Goal: Information Seeking & Learning: Understand process/instructions

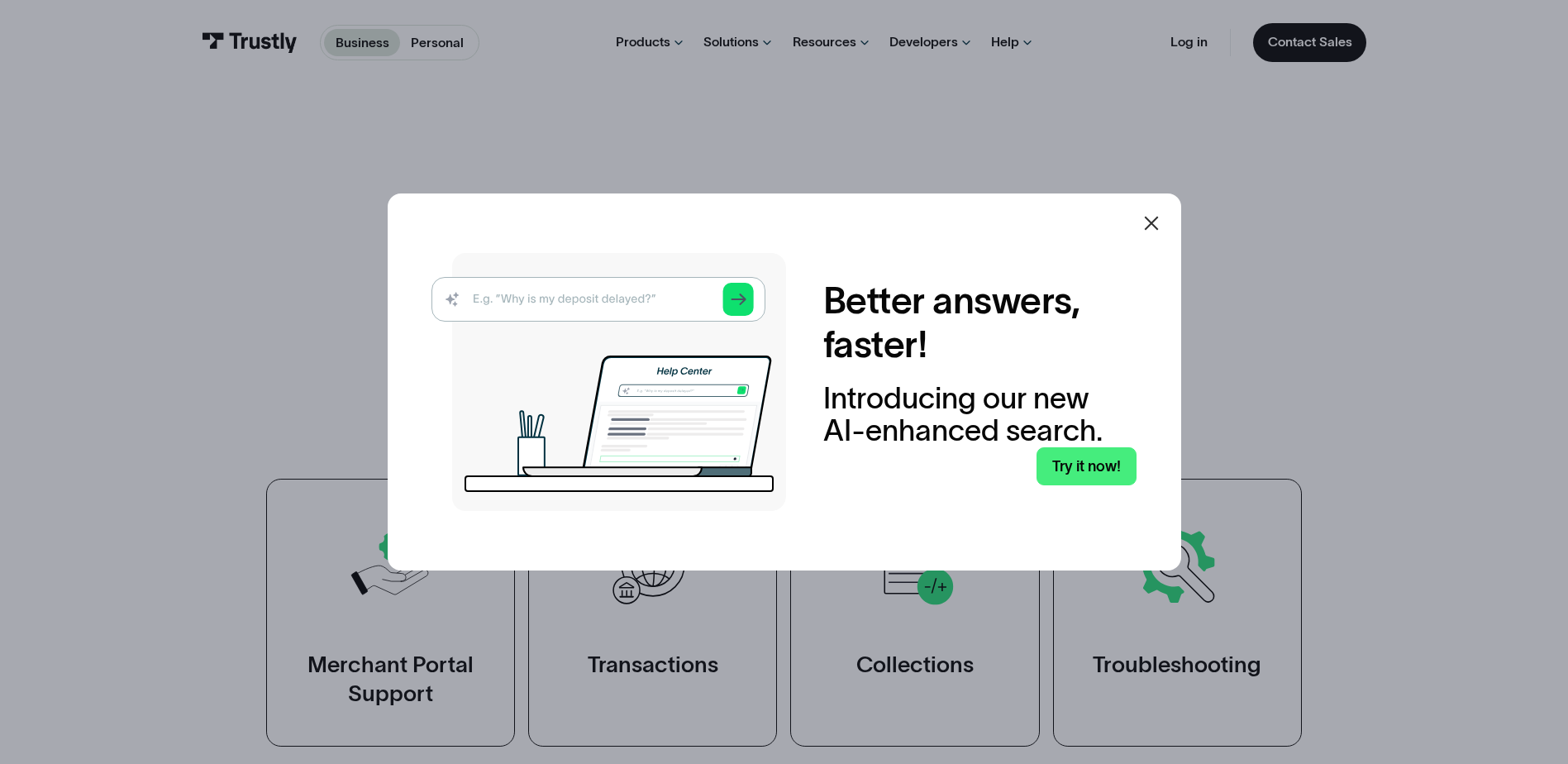
click at [541, 305] on img at bounding box center [608, 382] width 354 height 258
click at [491, 295] on img at bounding box center [608, 382] width 354 height 258
click at [560, 300] on img at bounding box center [608, 382] width 354 height 258
click at [743, 298] on img at bounding box center [608, 382] width 354 height 258
click at [1154, 228] on icon at bounding box center [1151, 223] width 20 height 20
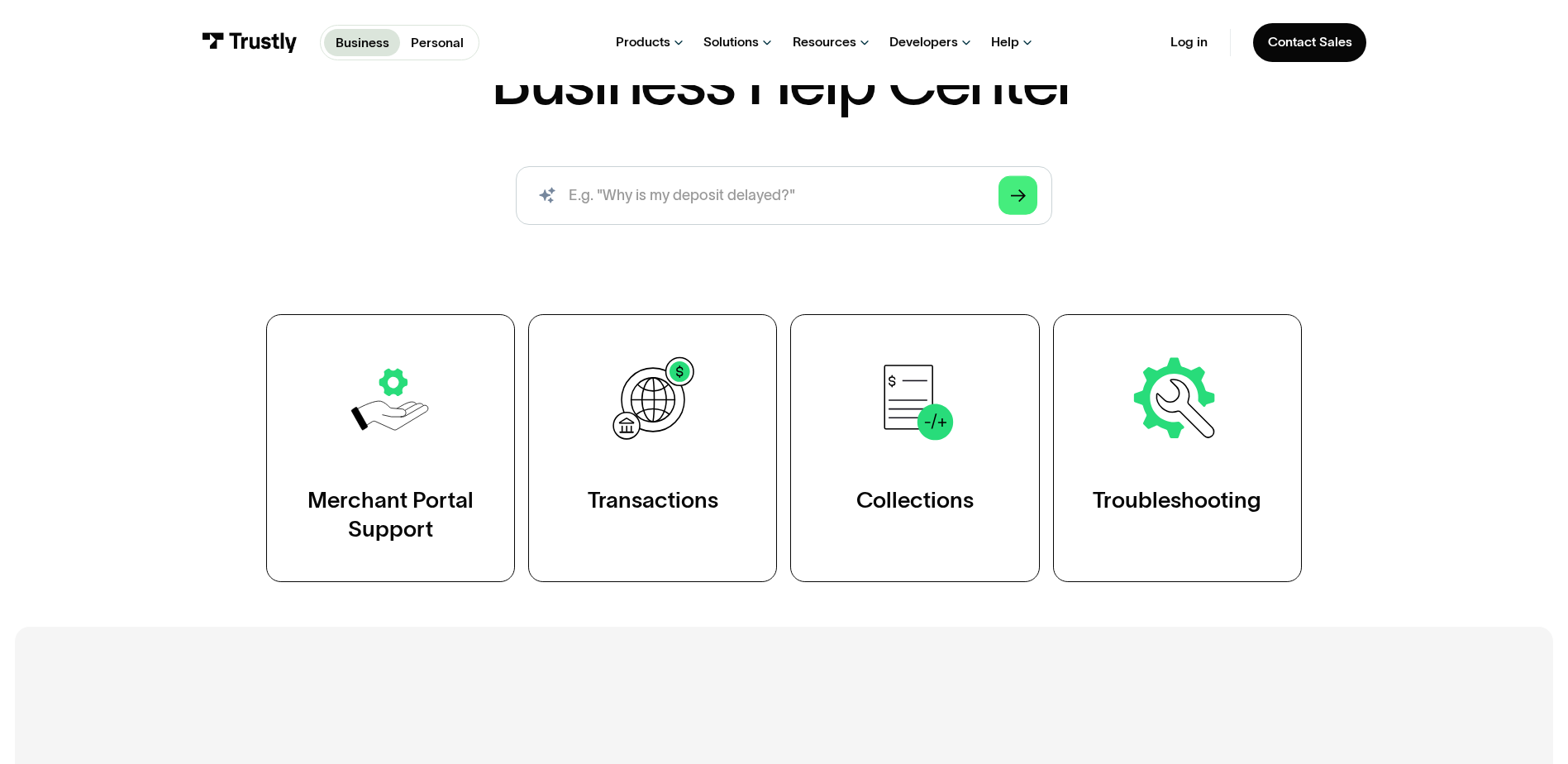
scroll to position [166, 0]
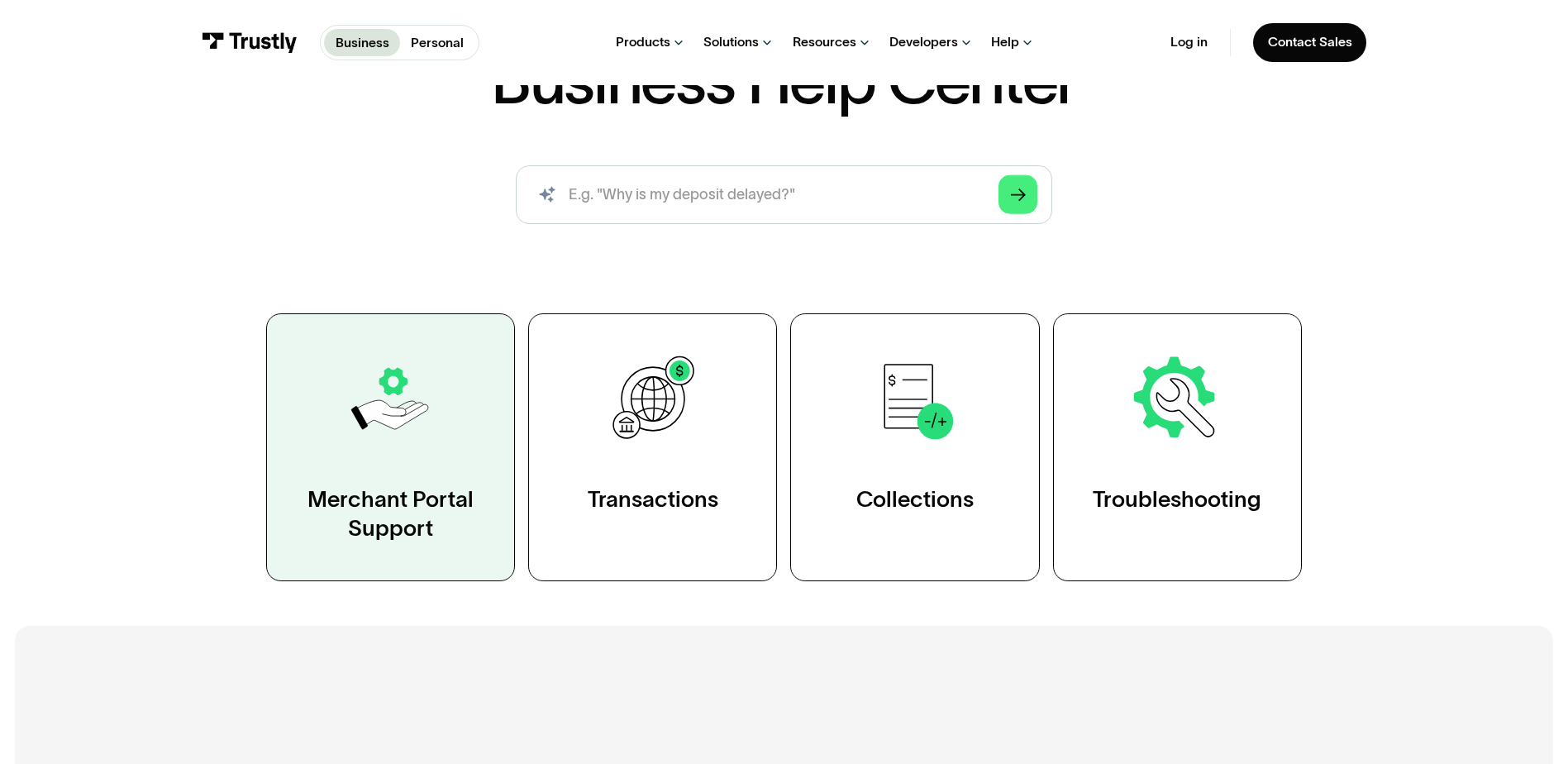
click at [403, 493] on div "Merchant Portal Support" at bounding box center [390, 514] width 173 height 60
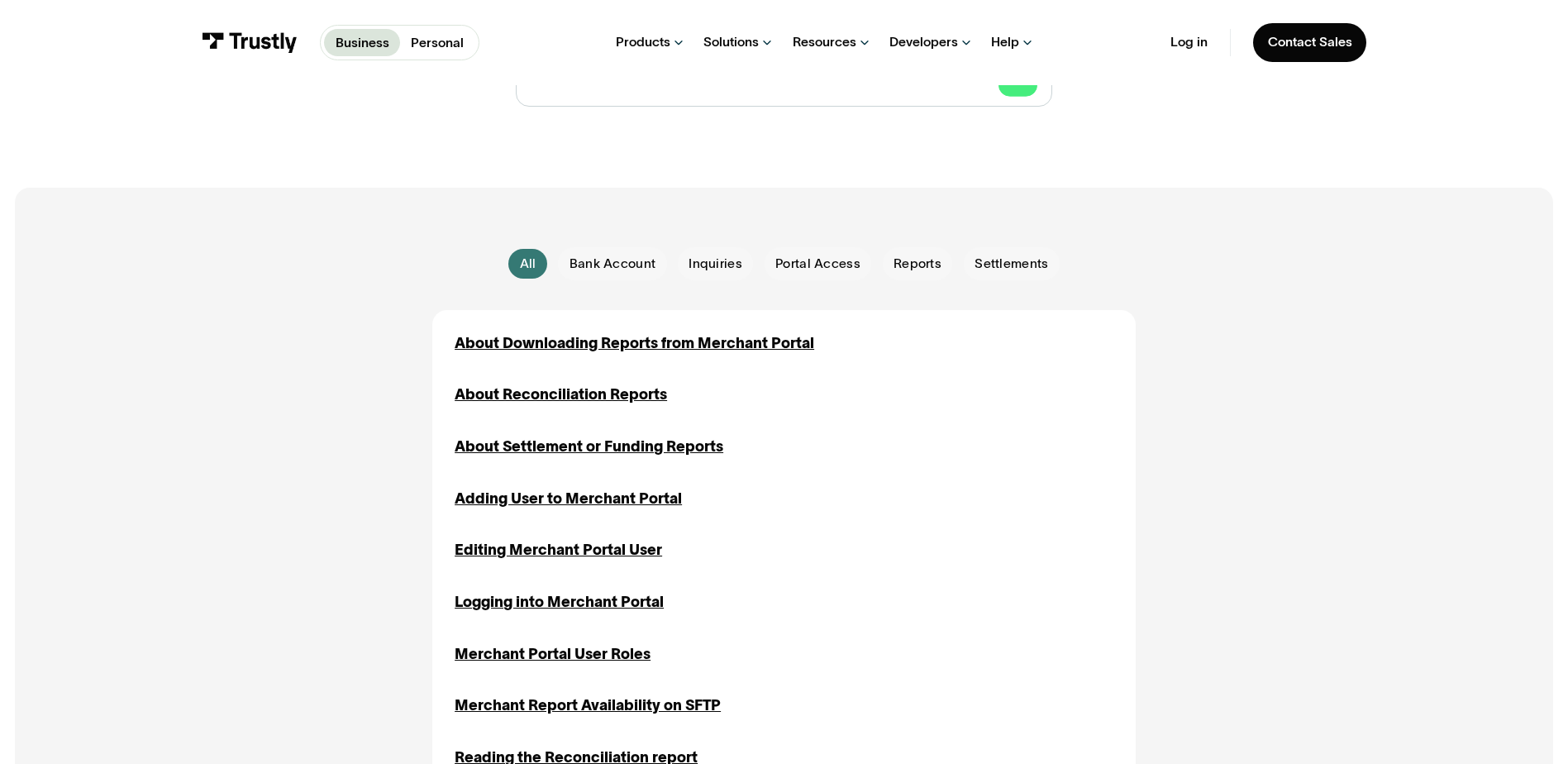
scroll to position [330, 0]
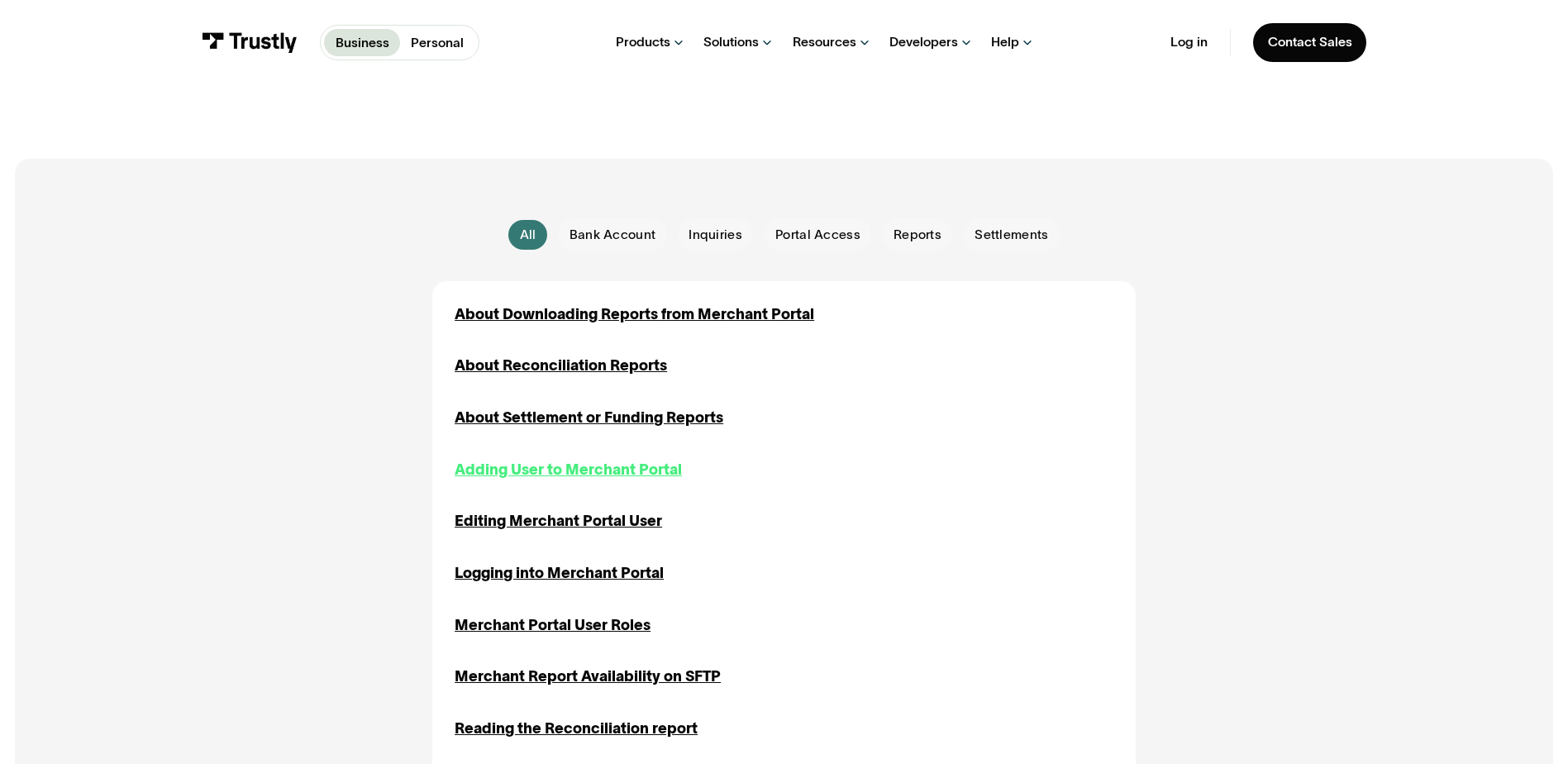
click at [531, 470] on div "Adding User to Merchant Portal" at bounding box center [568, 469] width 227 height 22
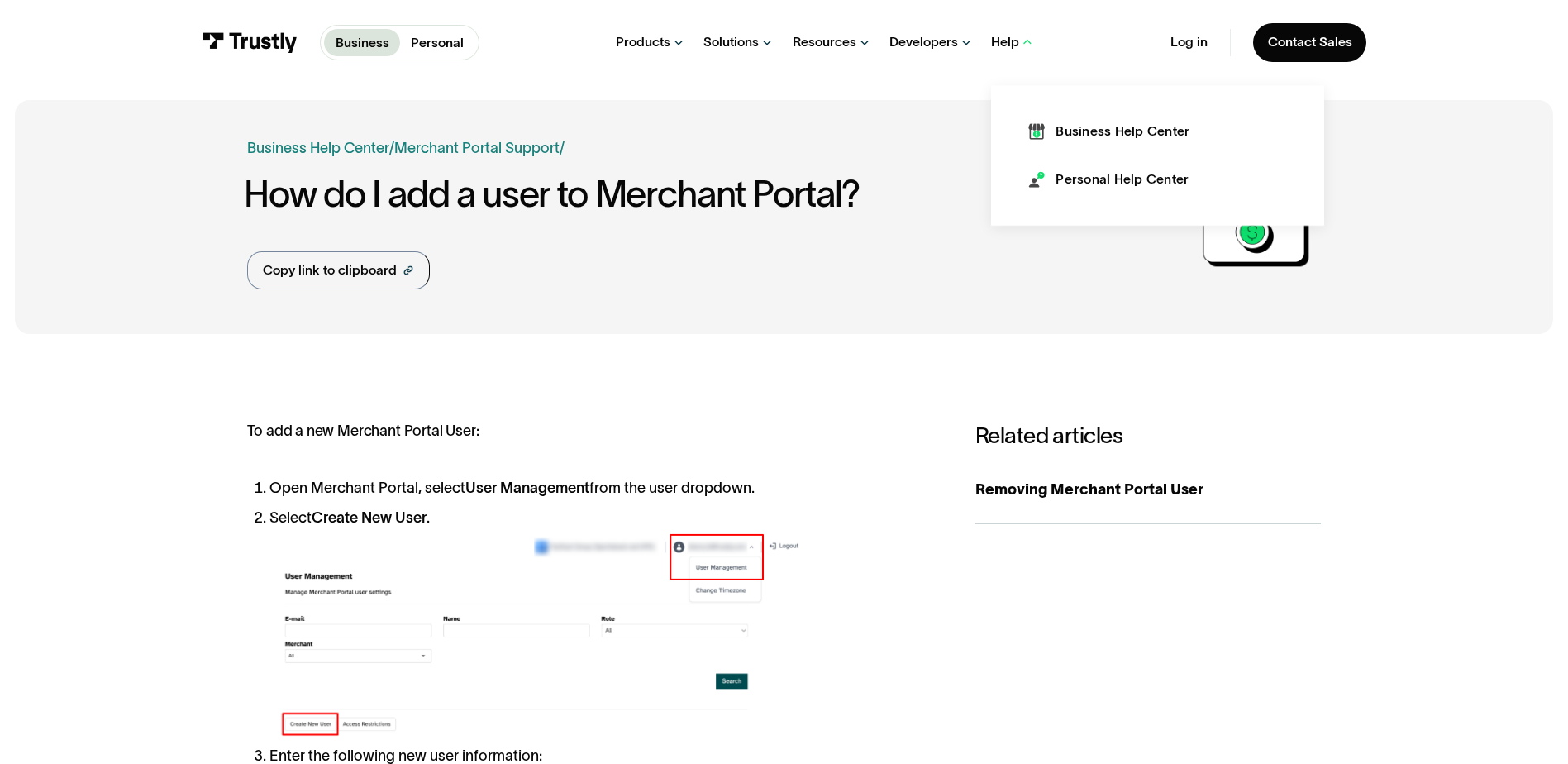
click at [1011, 40] on div "Help" at bounding box center [1005, 42] width 28 height 16
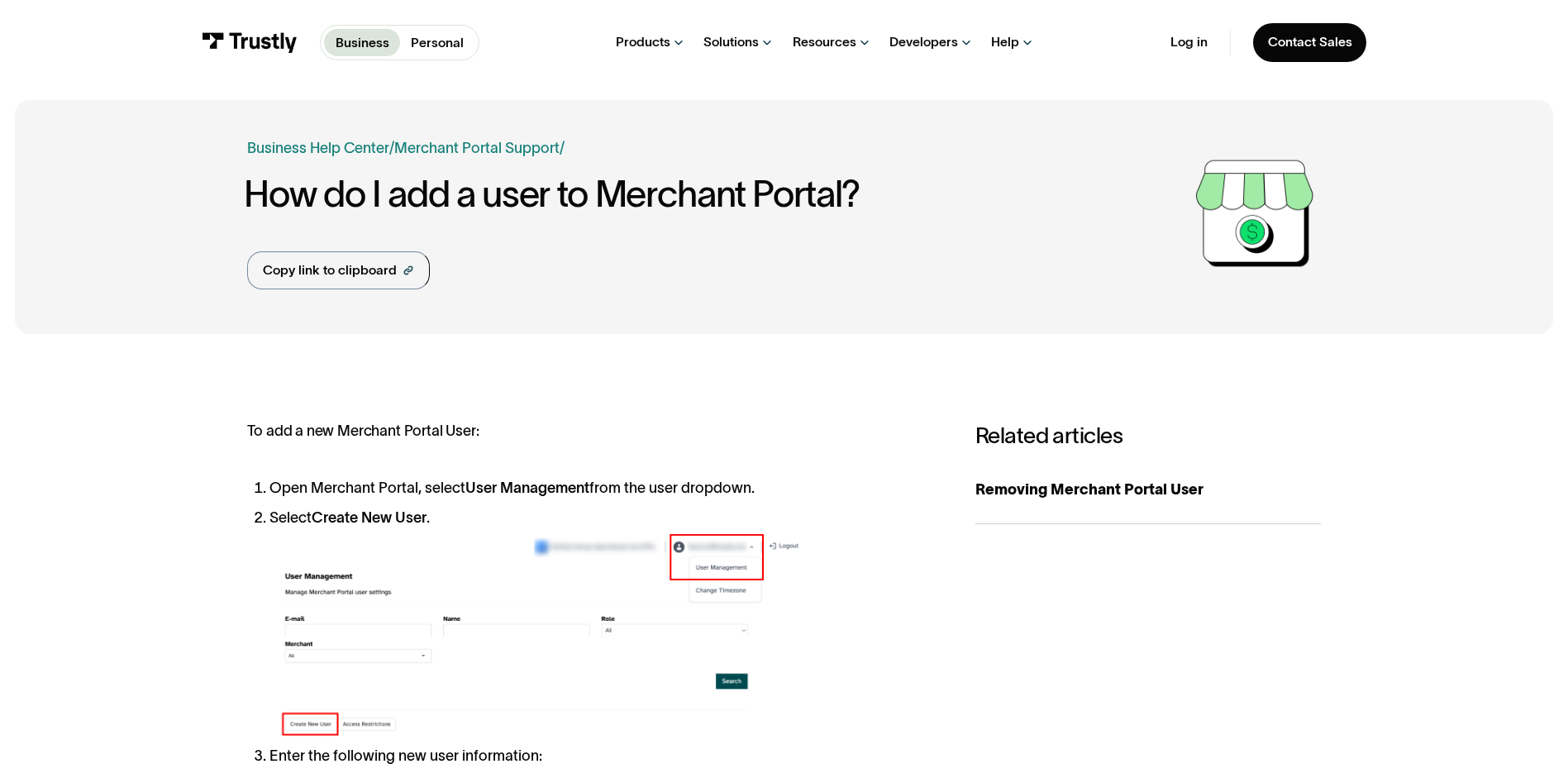
click at [1011, 40] on div "Help" at bounding box center [1005, 42] width 28 height 16
click at [349, 144] on link "Business Help Center" at bounding box center [318, 149] width 143 height 22
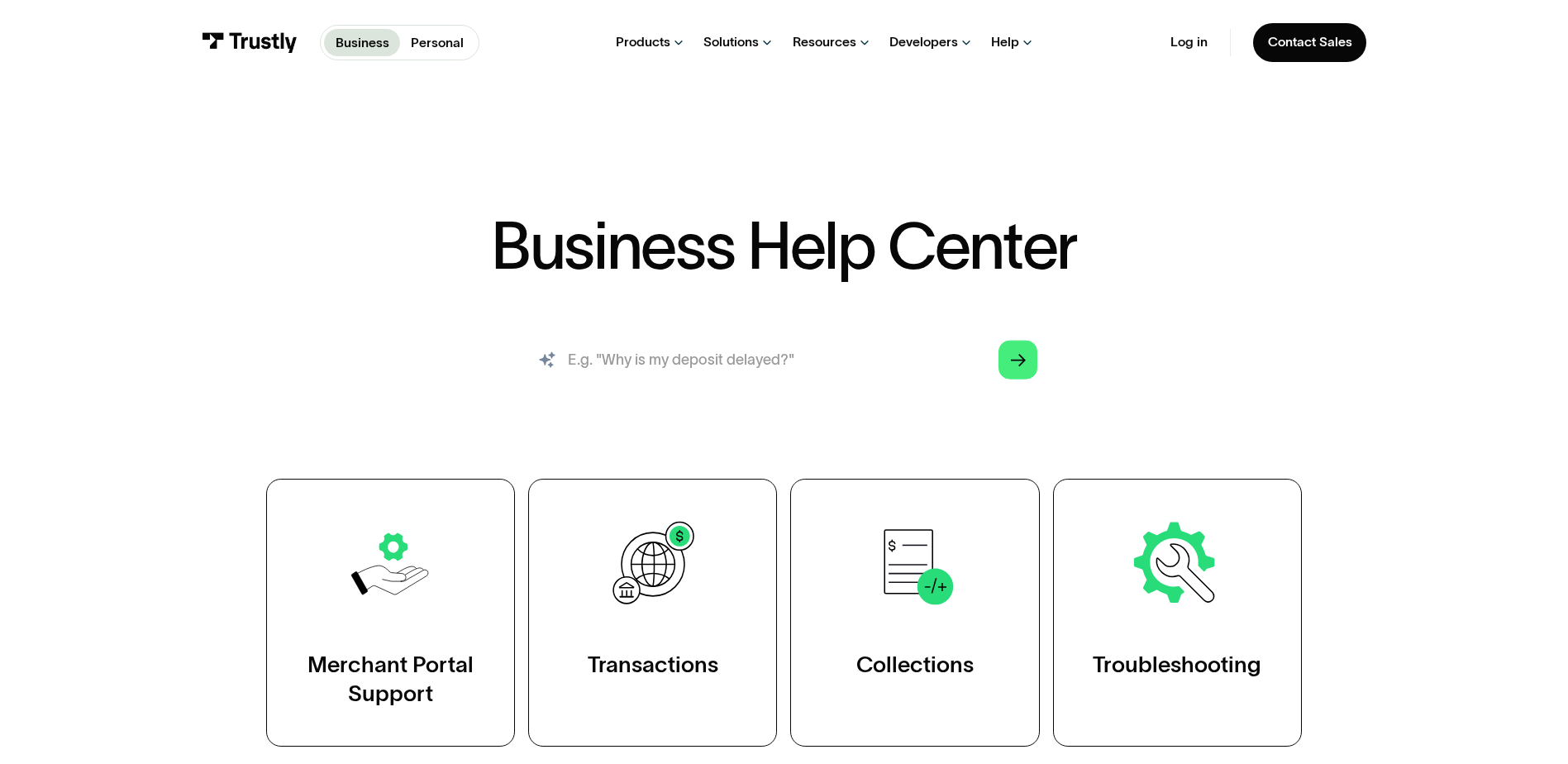
click at [668, 360] on input "search" at bounding box center [784, 360] width 536 height 60
type input "linking my bank account"
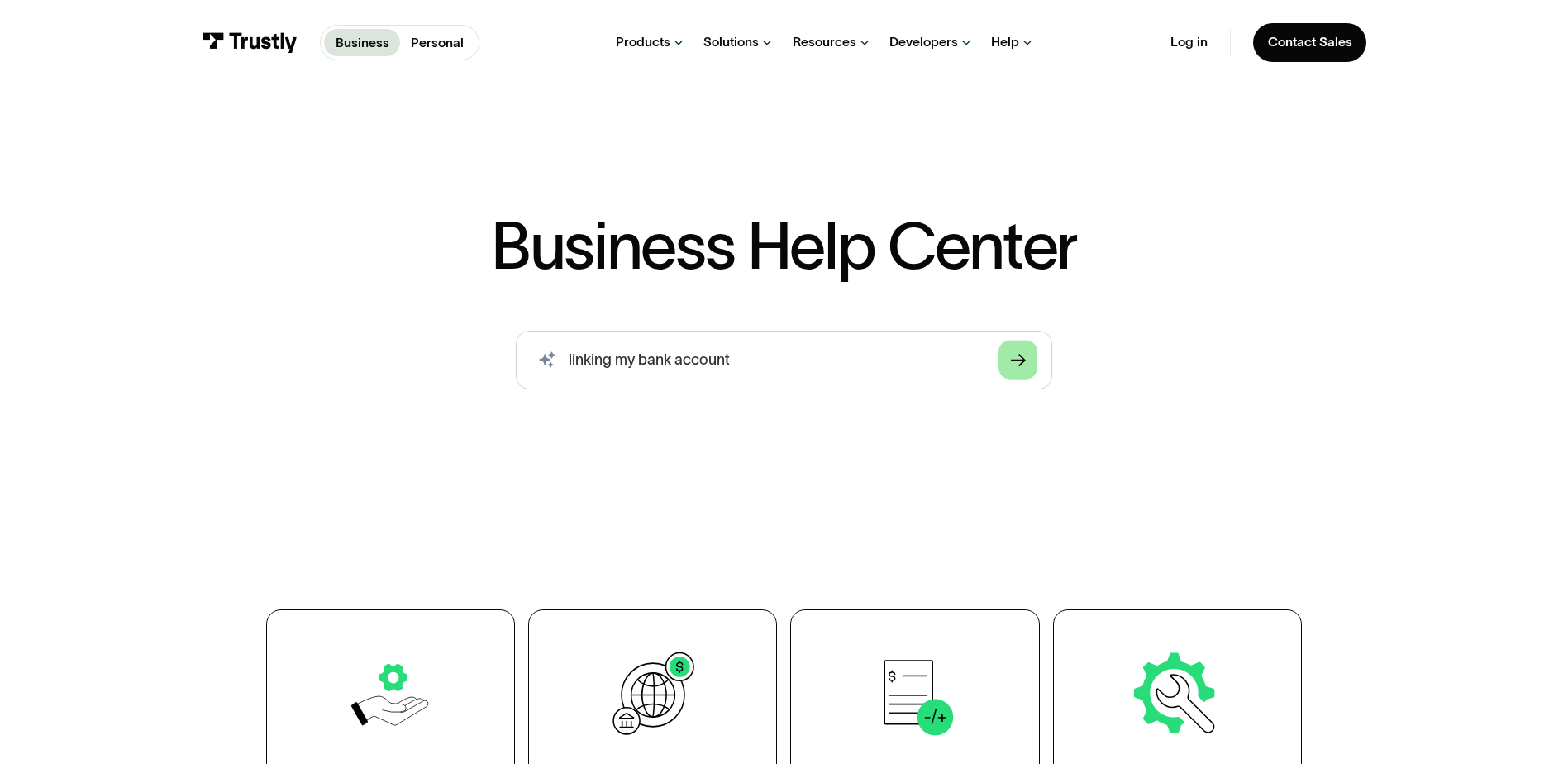
click at [1014, 369] on icon "Arrow Right" at bounding box center [1017, 360] width 15 height 15
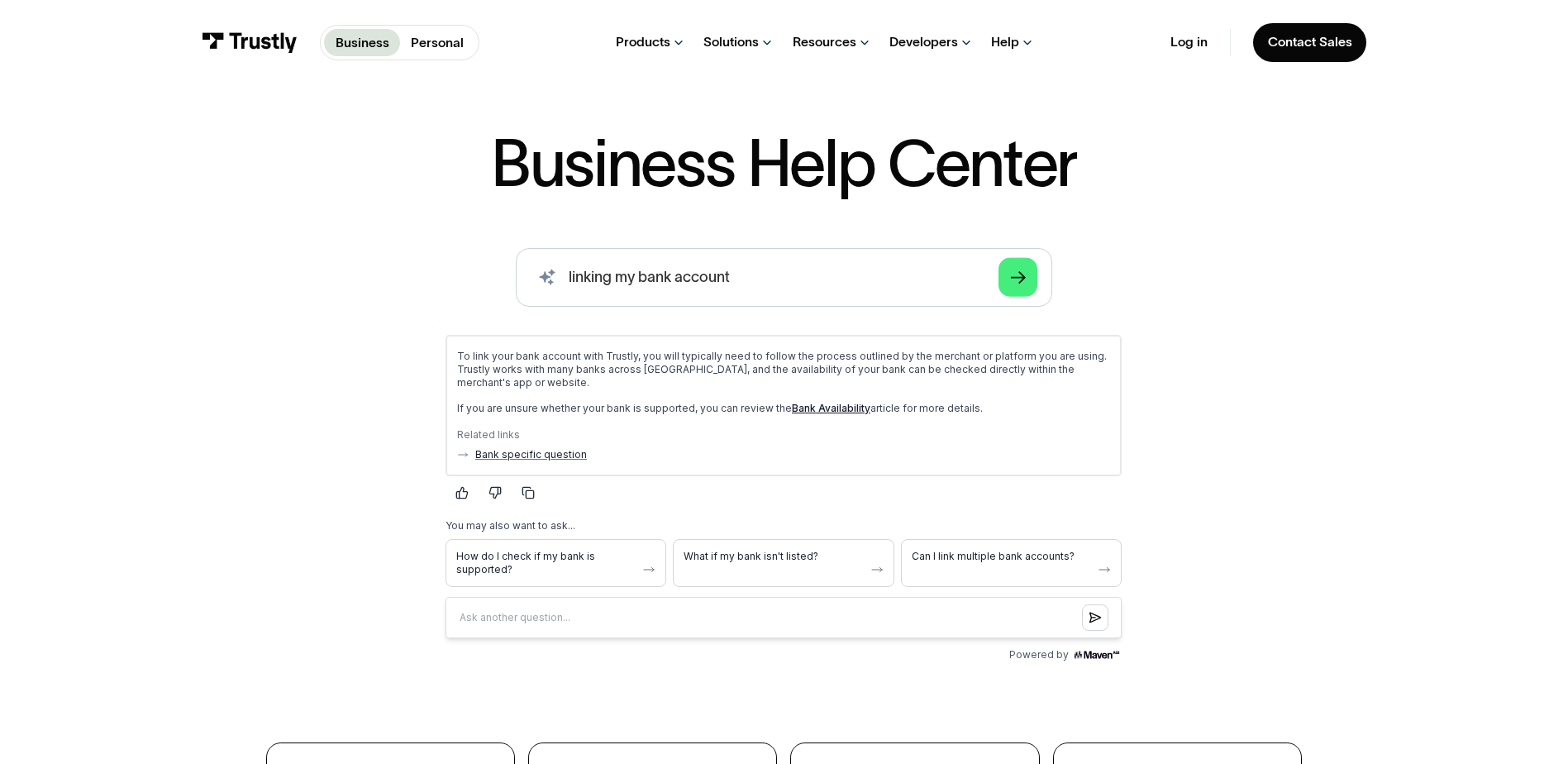
scroll to position [166, 0]
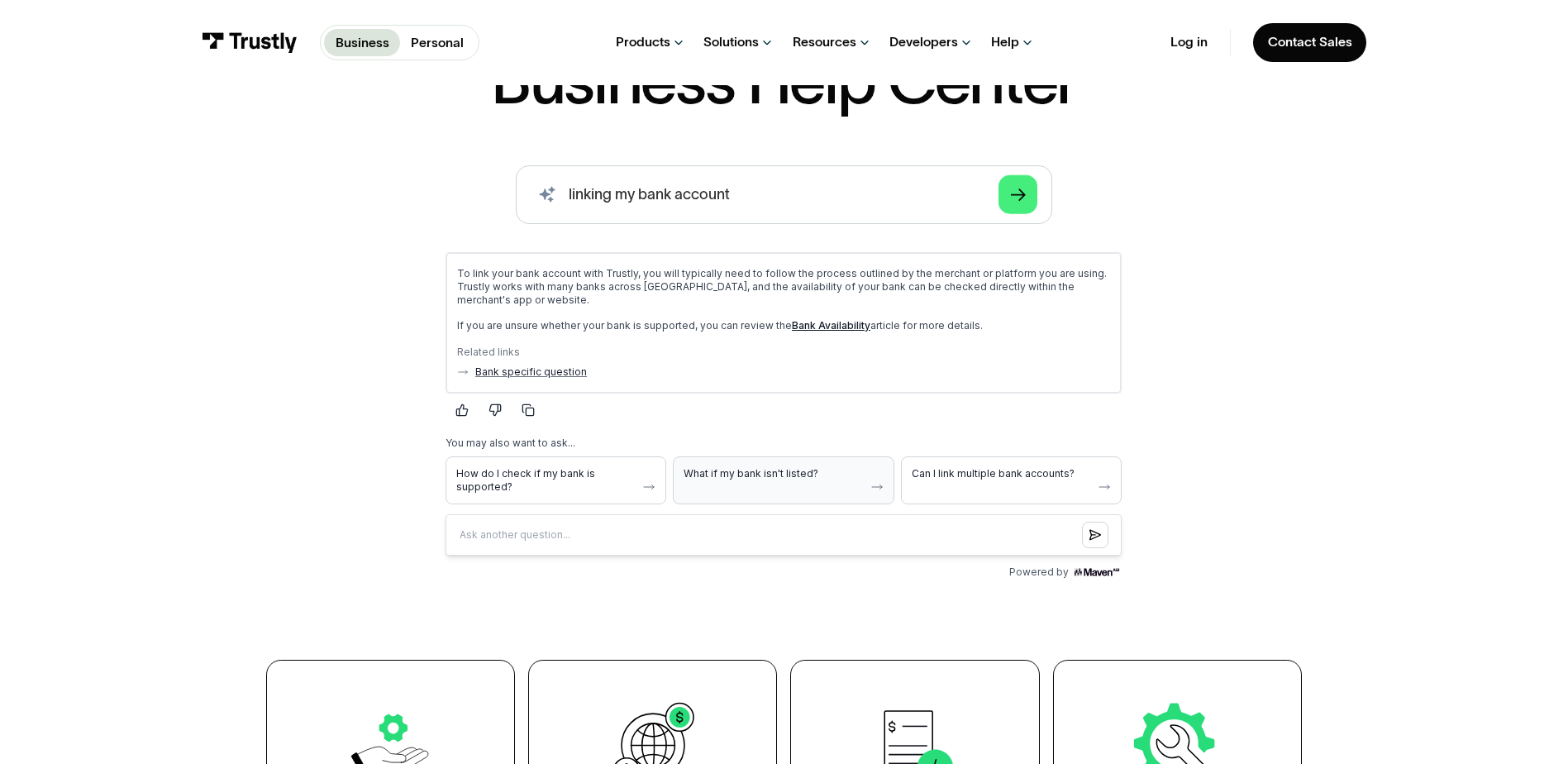
click at [760, 484] on button "What if my bank isn't listed?" at bounding box center [783, 480] width 221 height 48
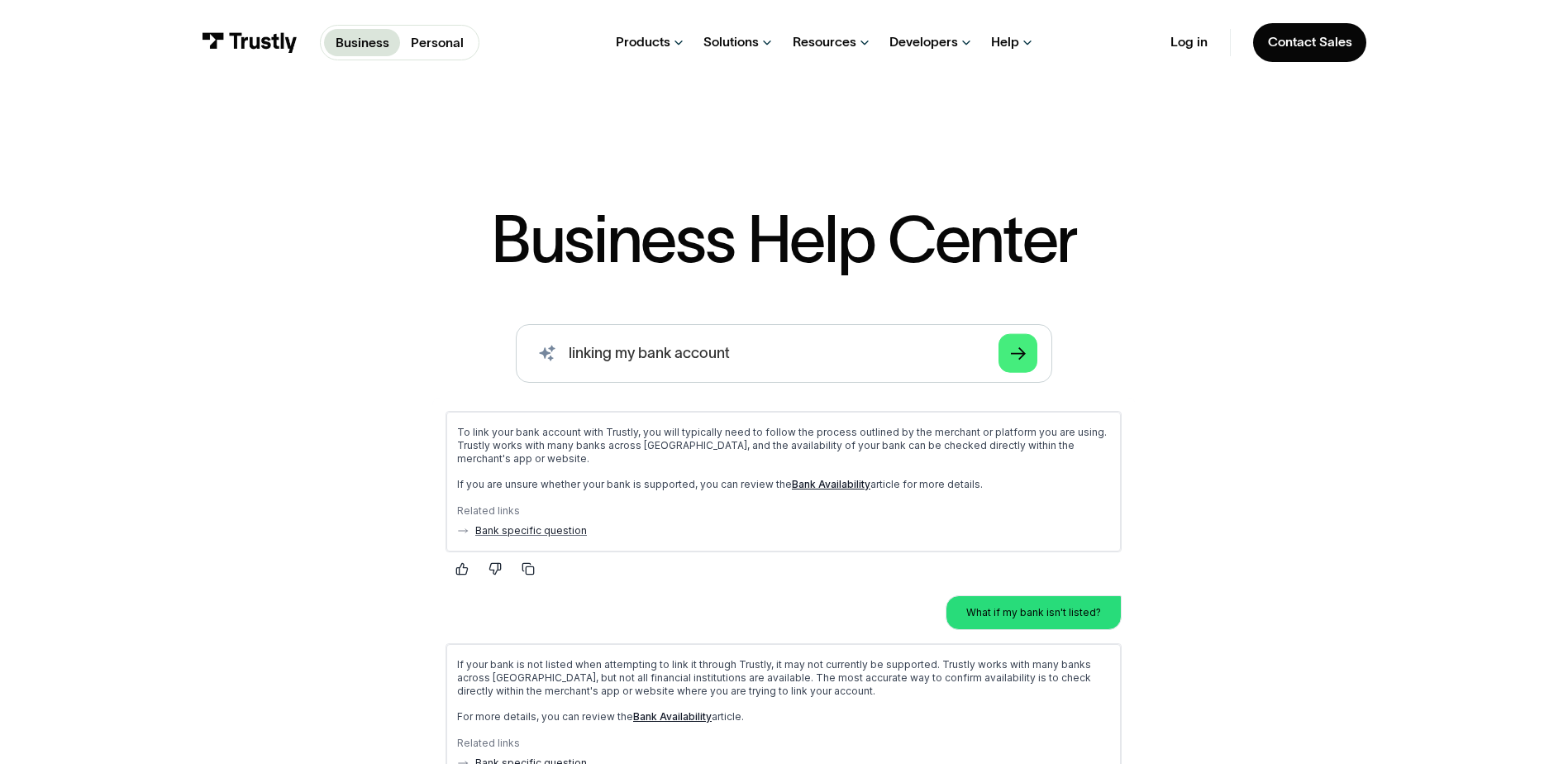
scroll to position [0, 0]
